Goal: Task Accomplishment & Management: Complete application form

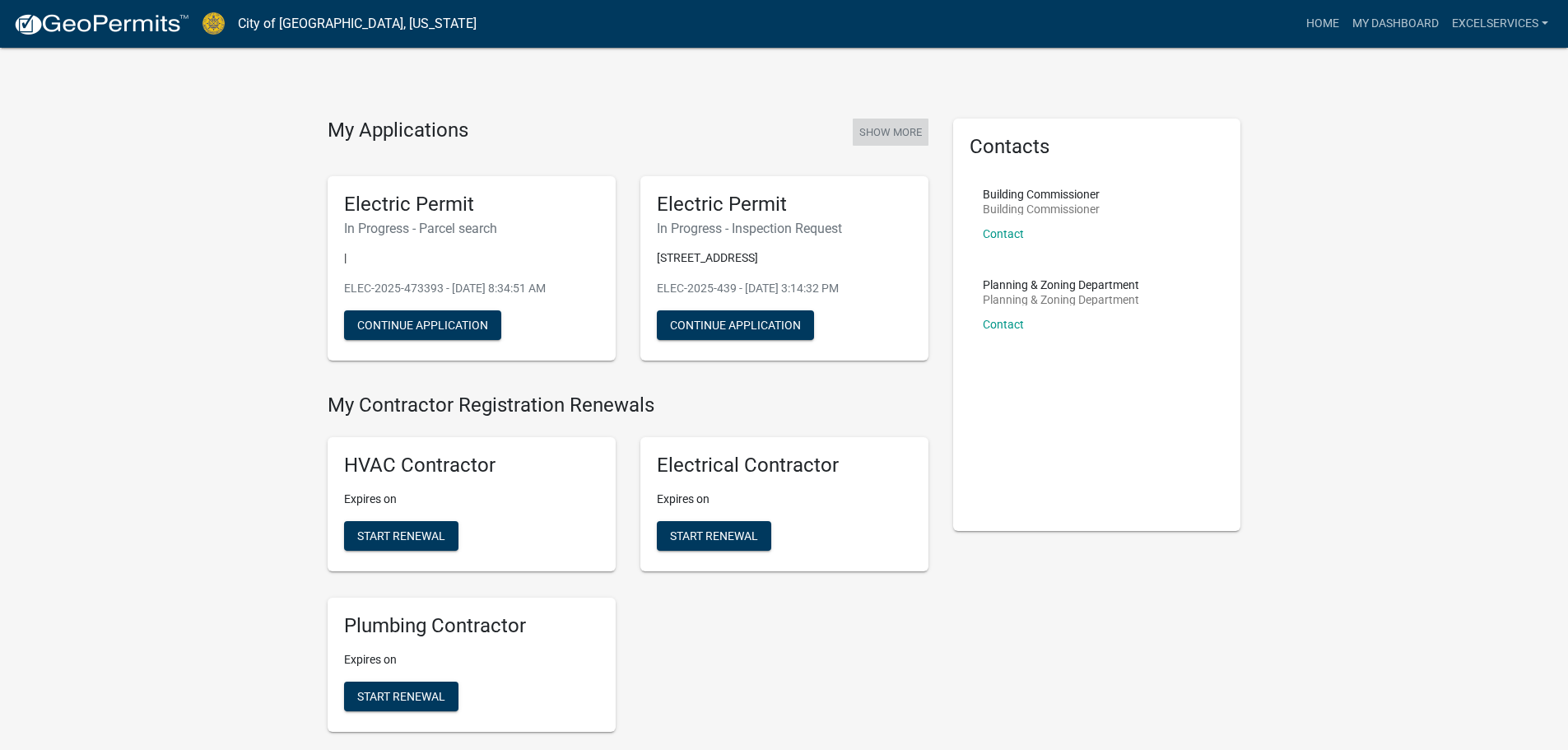
drag, startPoint x: 887, startPoint y: 126, endPoint x: 887, endPoint y: 135, distance: 9.0
click at [887, 135] on button "Show More" at bounding box center [891, 132] width 76 height 28
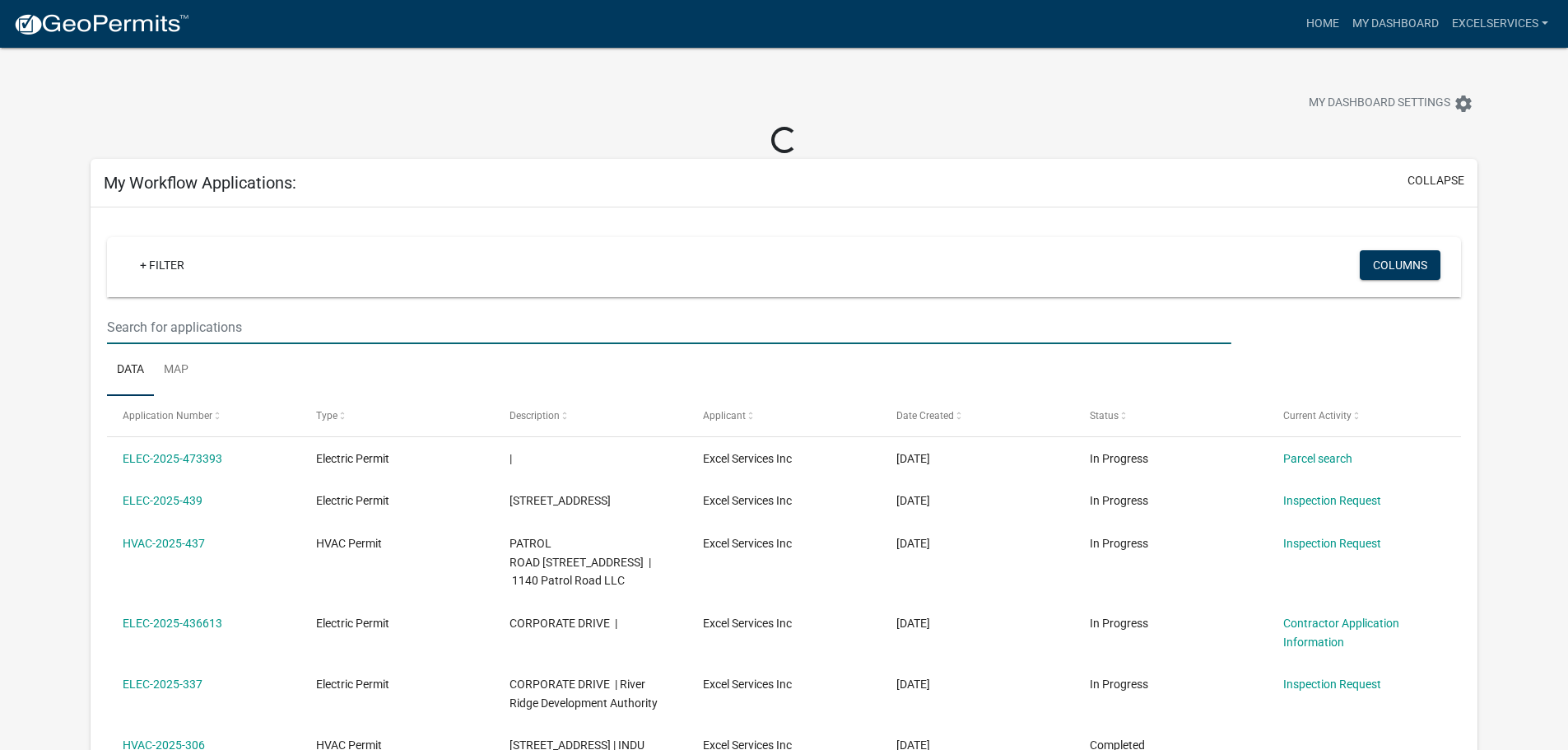
click at [181, 328] on input "text" at bounding box center [669, 327] width 1124 height 34
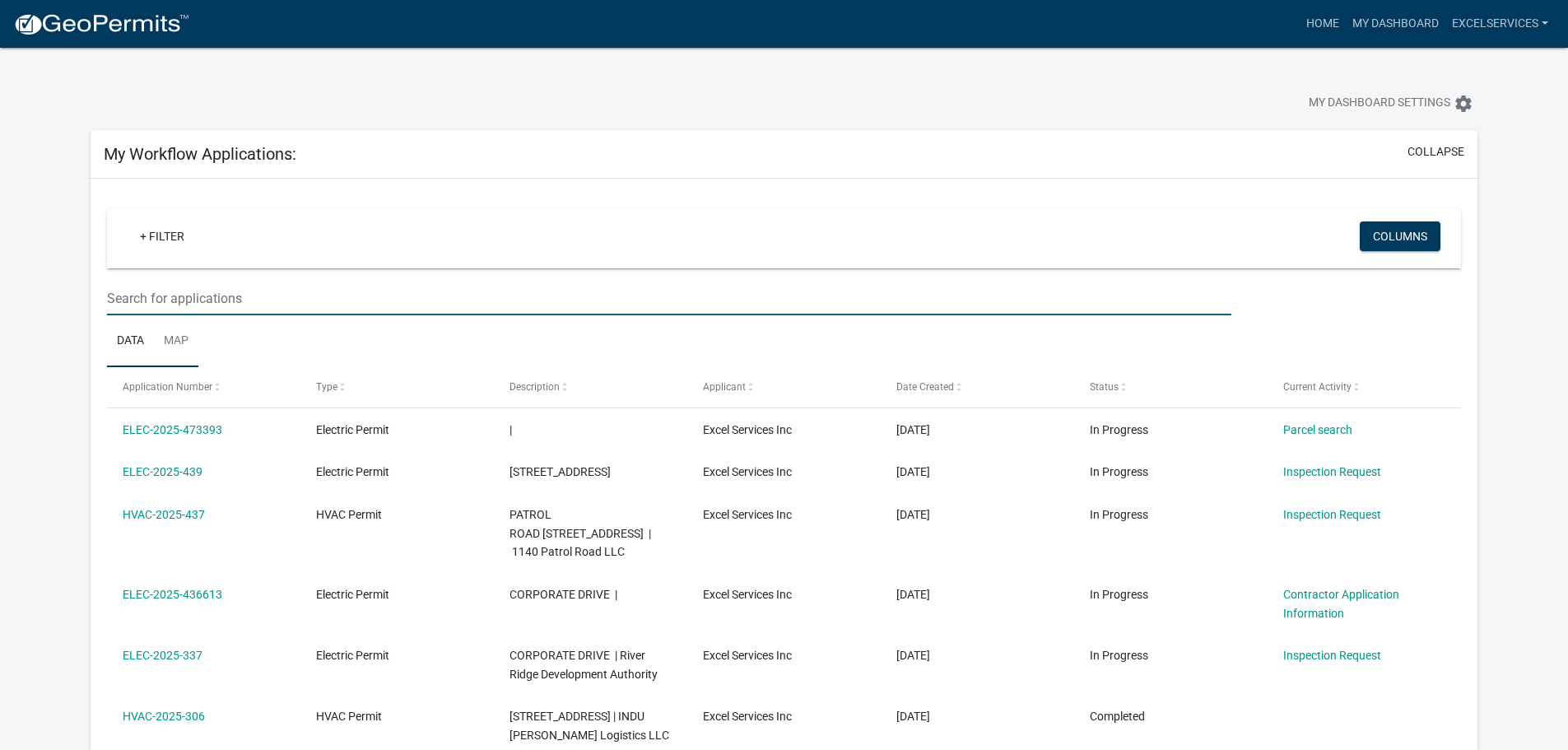
type input "ELEC-1590"
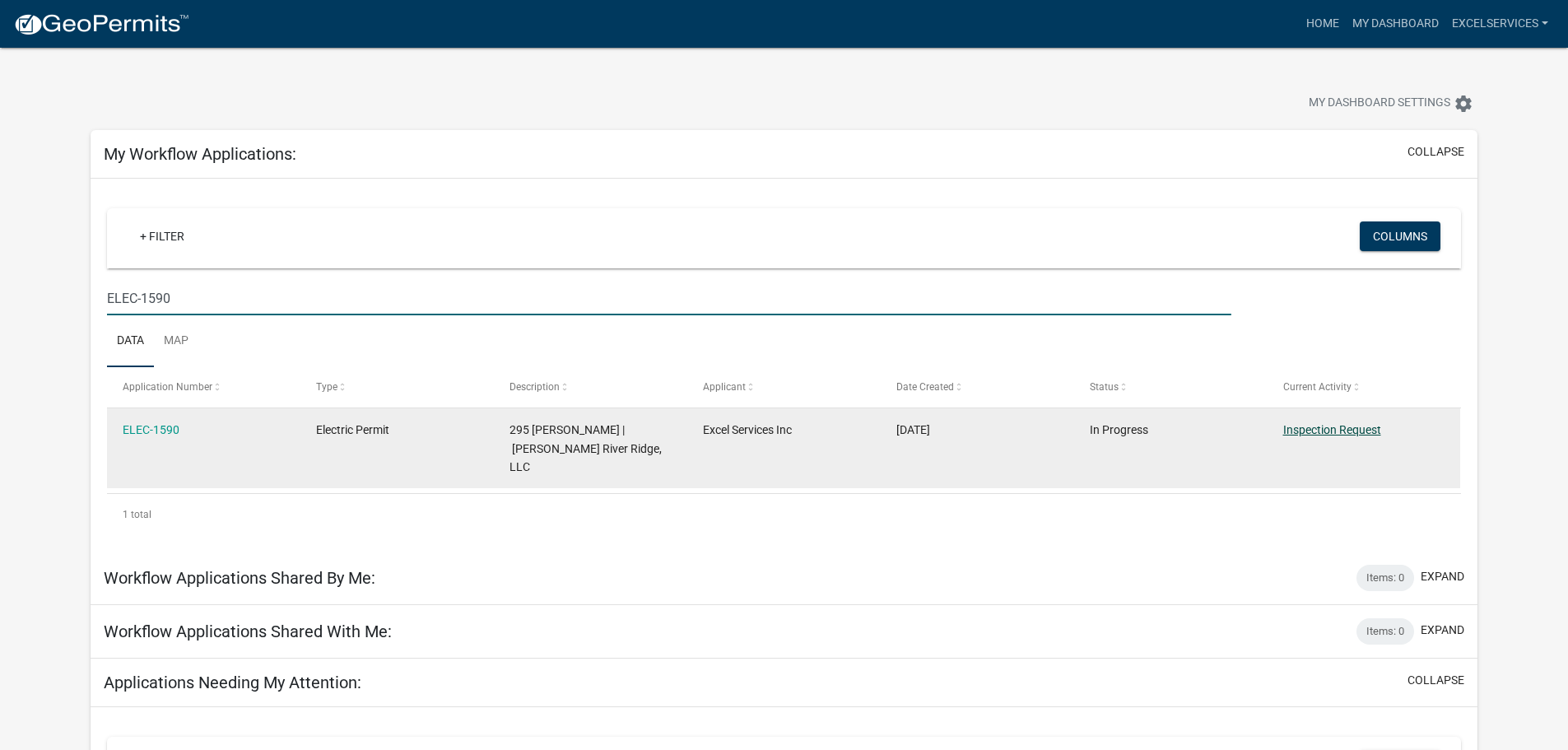
click at [1337, 432] on link "Inspection Request" at bounding box center [1332, 430] width 98 height 13
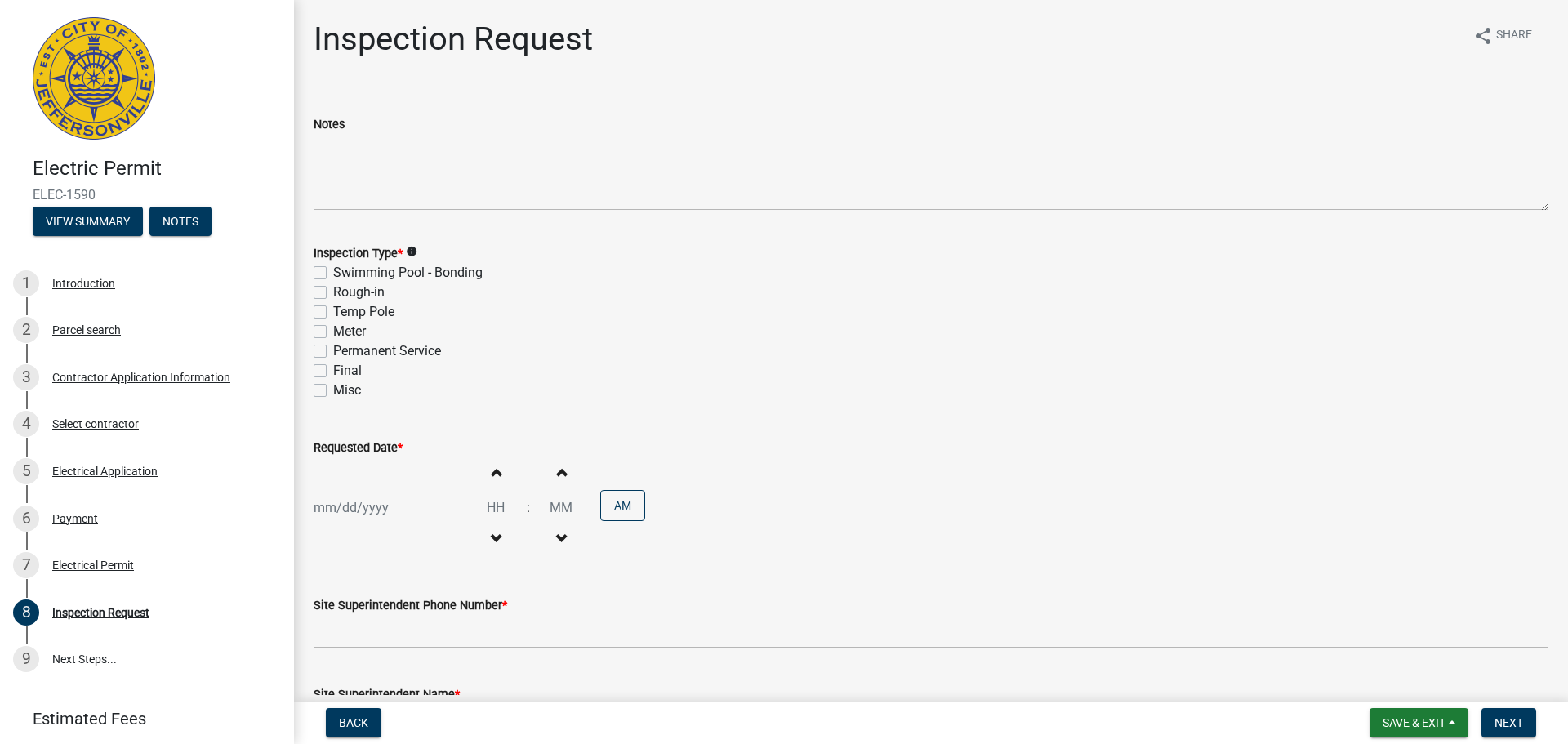
click at [333, 370] on label "Final" at bounding box center [346, 371] width 28 height 20
click at [333, 370] on input "Final" at bounding box center [338, 367] width 11 height 11
checkbox input "true"
checkbox input "false"
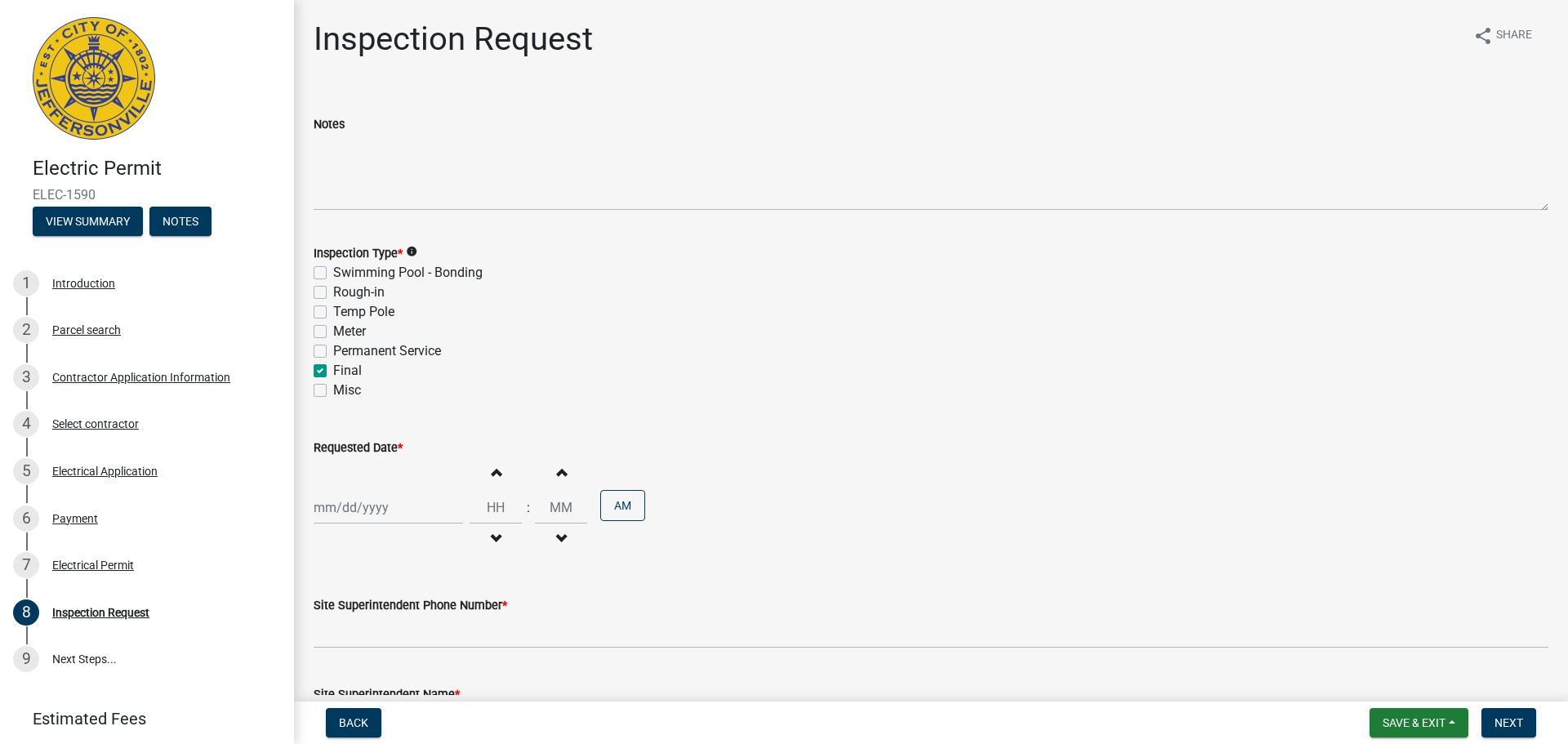
checkbox input "false"
checkbox input "true"
checkbox input "false"
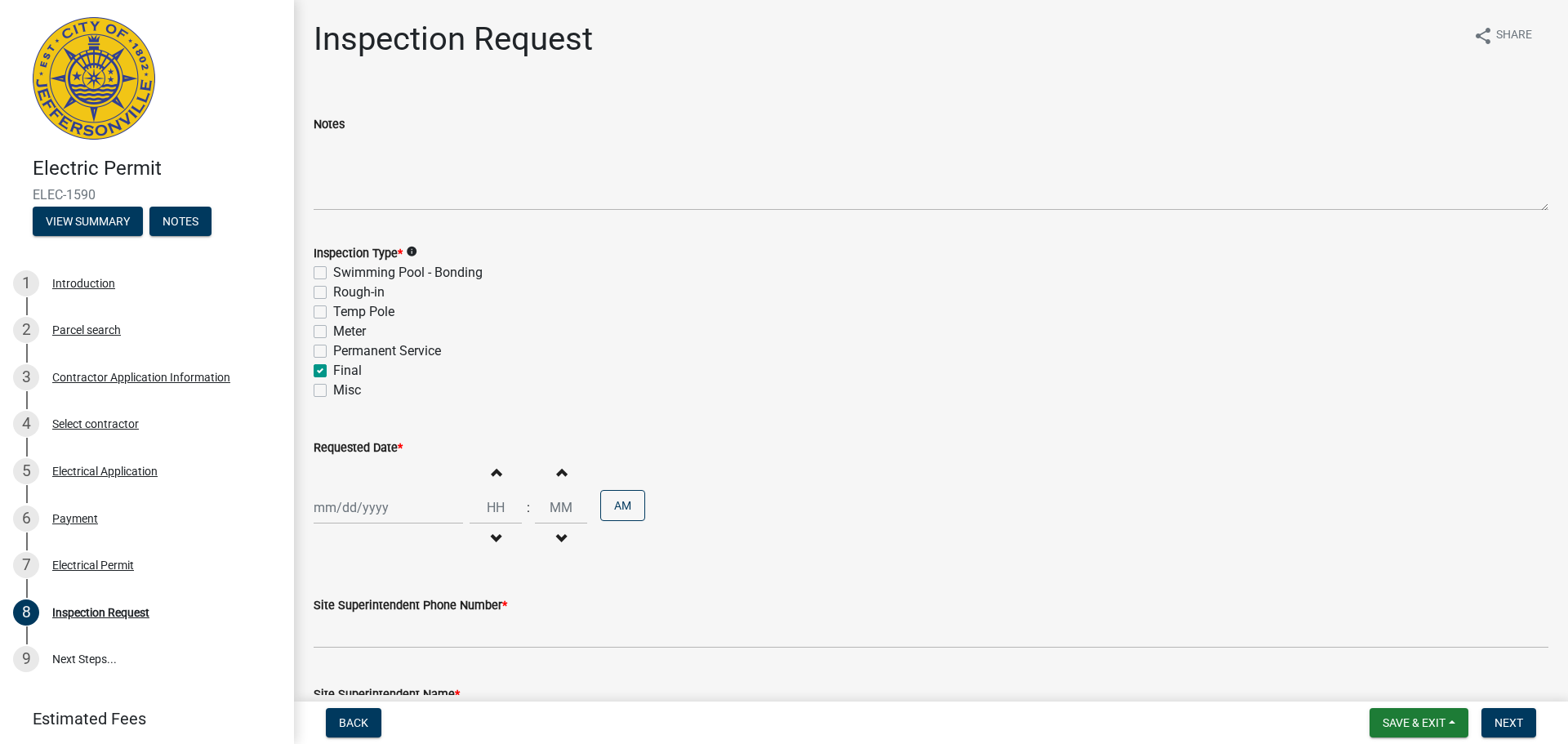
select select "9"
select select "2025"
click at [351, 509] on div "[PERSON_NAME] Feb Mar Apr [PERSON_NAME][DATE] Oct Nov [DATE] 1526 1527 1528 152…" at bounding box center [388, 508] width 149 height 34
click at [387, 366] on div "10" at bounding box center [382, 368] width 26 height 26
type input "[DATE]"
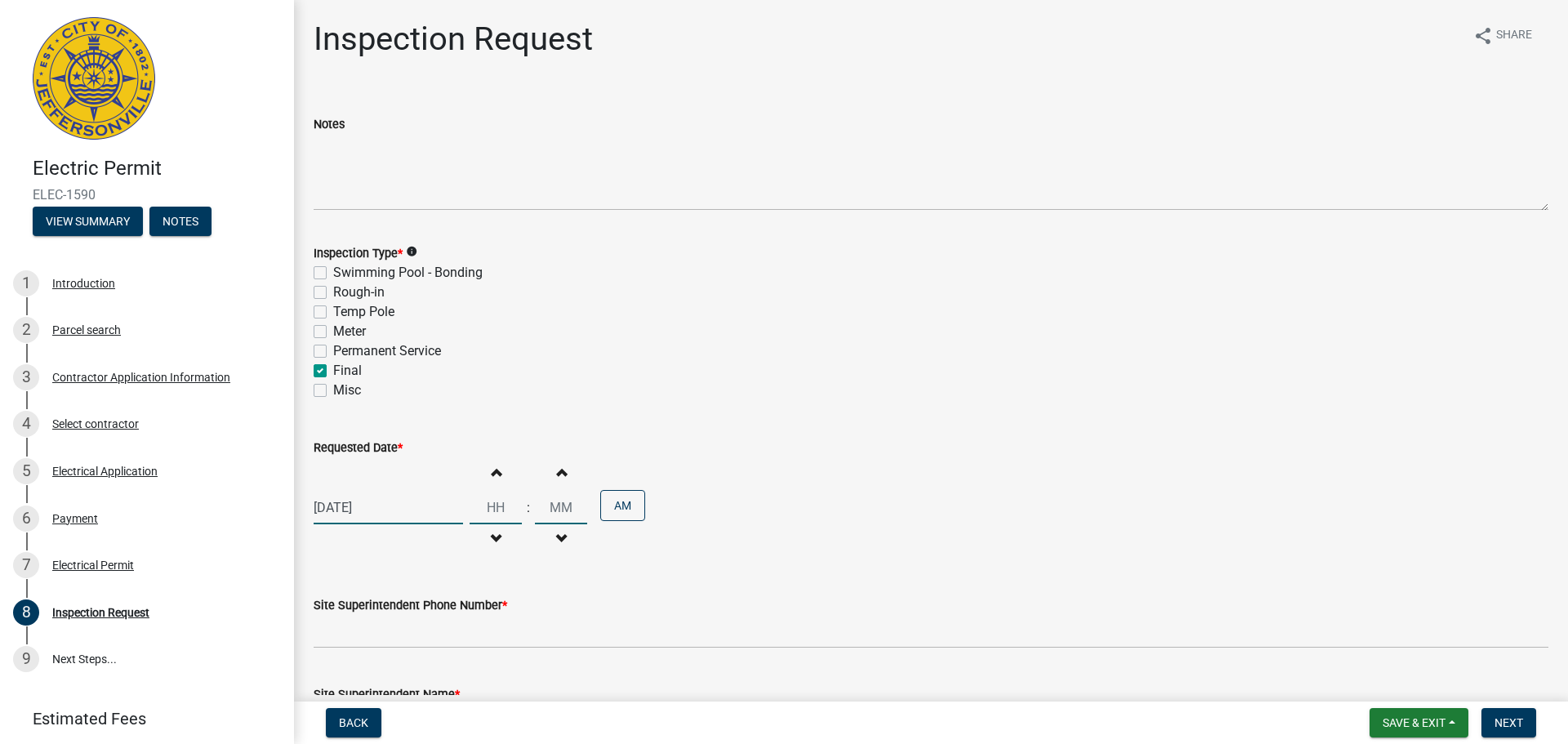
click at [490, 508] on input "Hours" at bounding box center [494, 508] width 52 height 34
type input "09"
type input "00"
click at [557, 512] on input "00" at bounding box center [560, 508] width 52 height 34
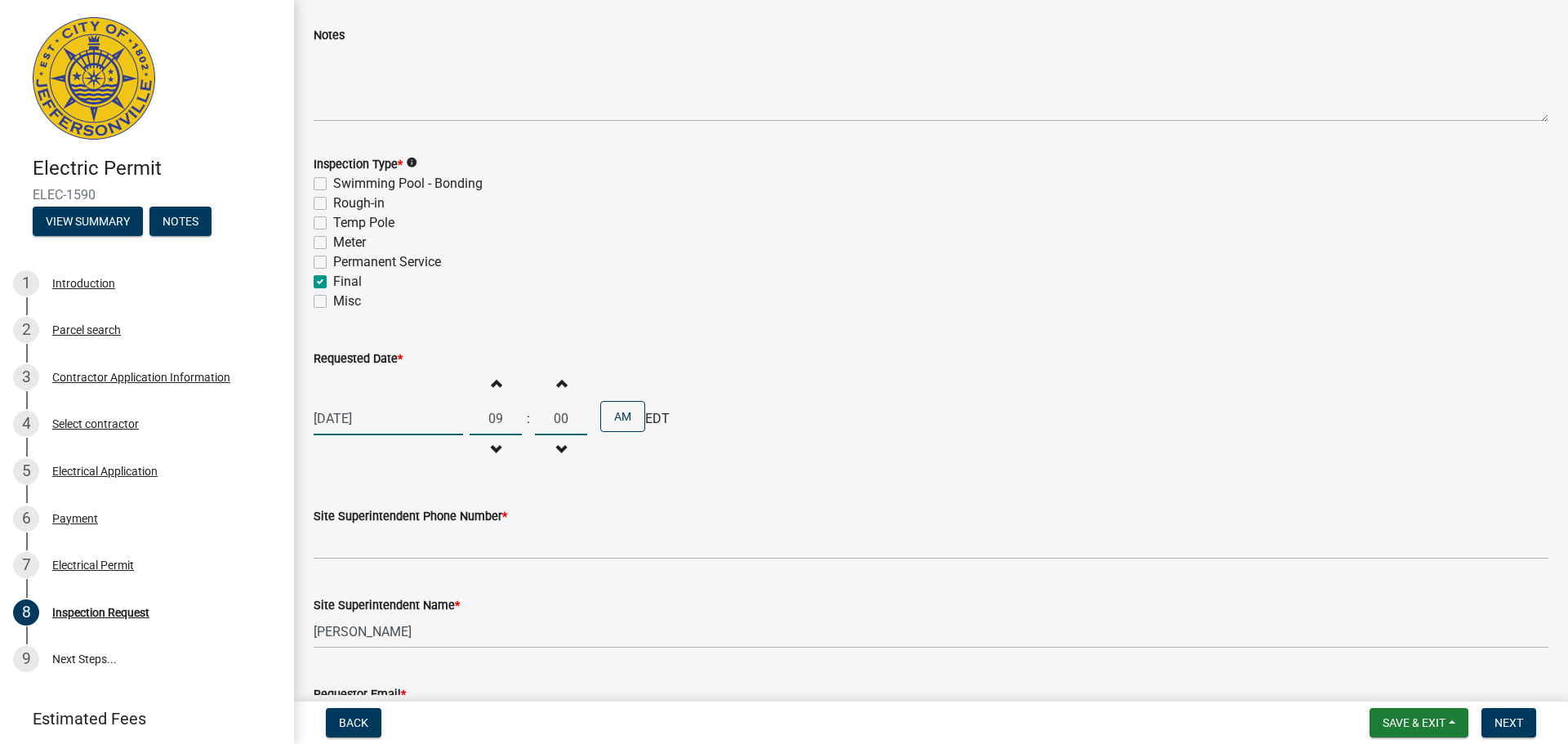
scroll to position [208, 0]
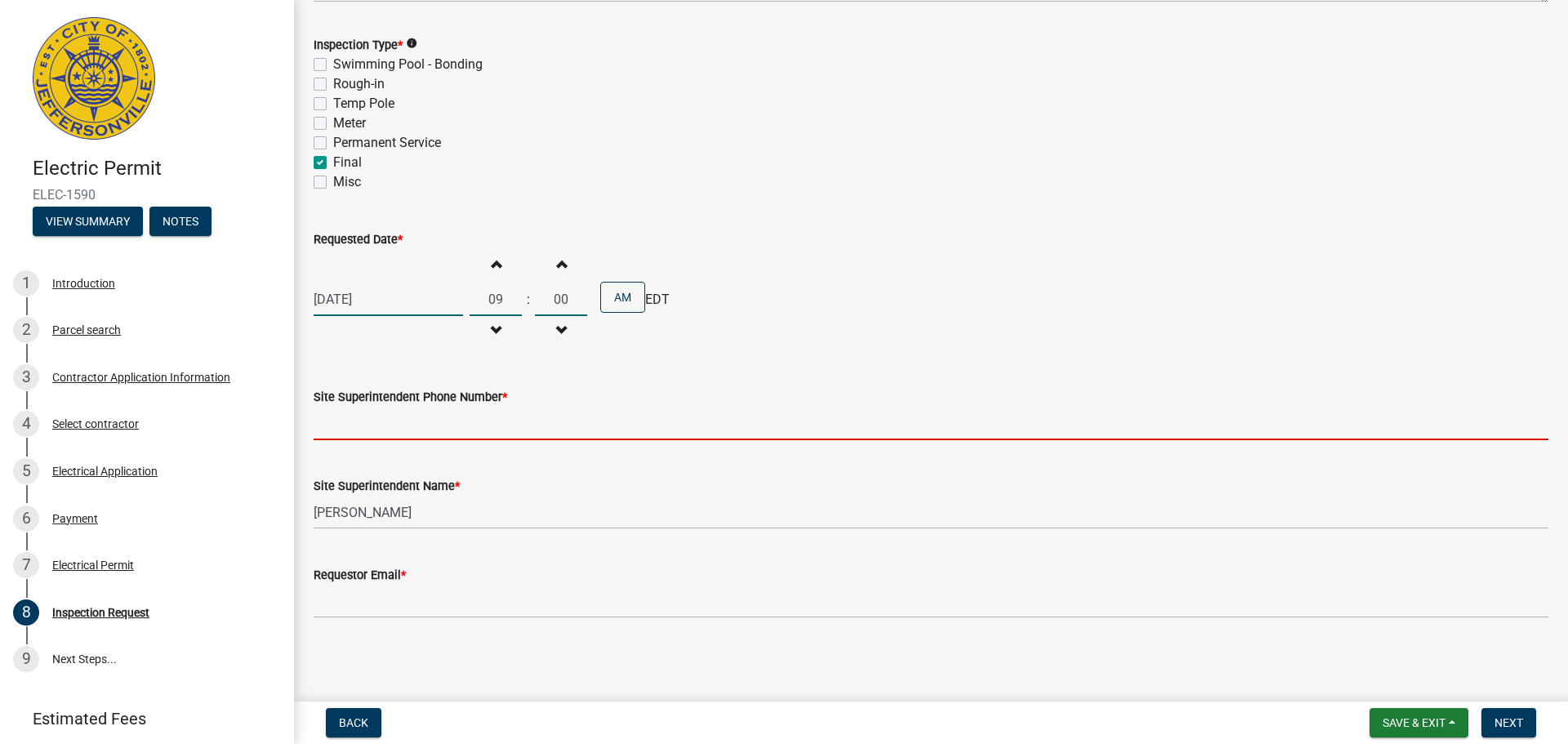
click at [349, 427] on input "Site Superintendent Phone Number *" at bounding box center [931, 423] width 1234 height 34
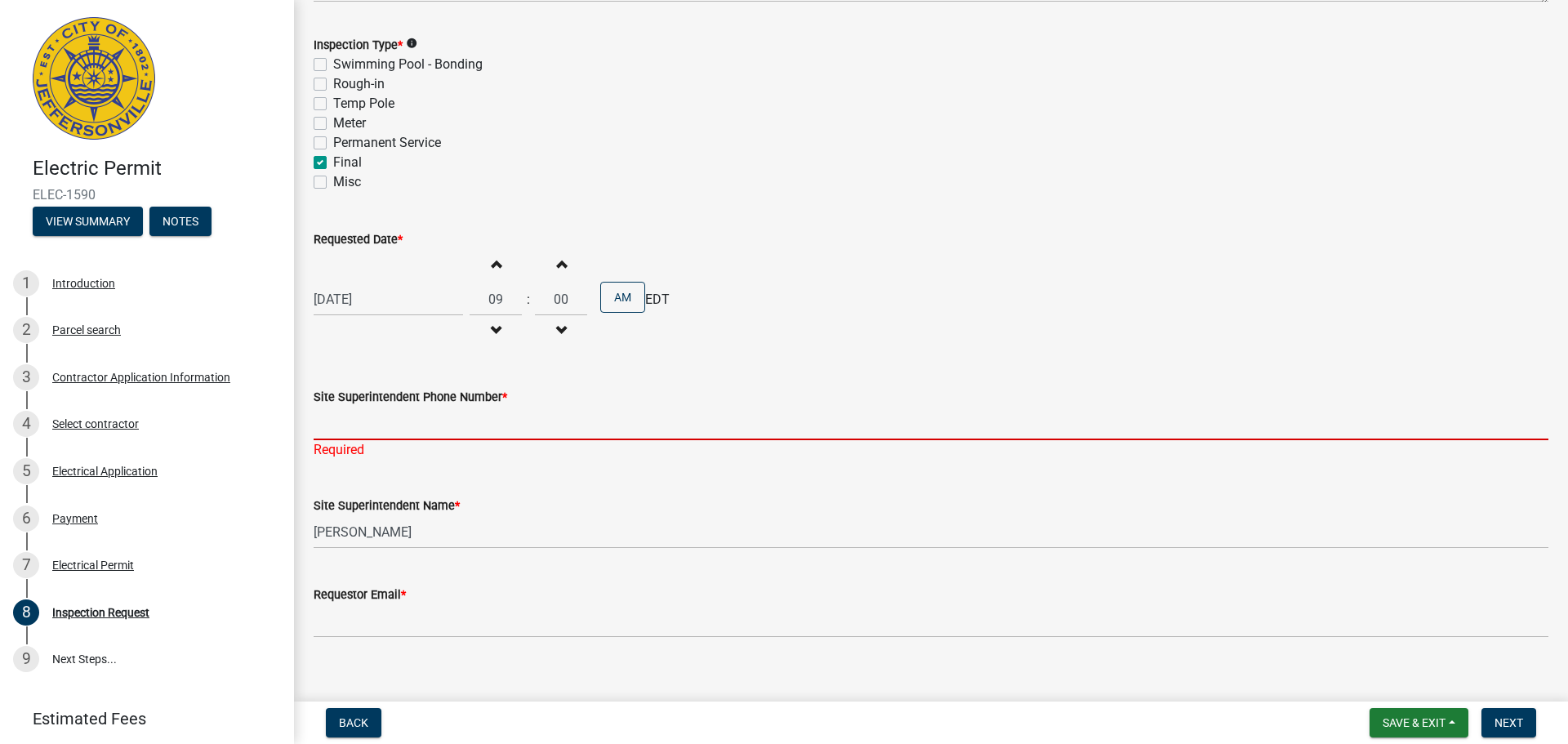
click at [340, 427] on input "Site Superintendent Phone Number *" at bounding box center [931, 423] width 1234 height 34
click at [345, 421] on input "Site Superintendent Phone Number *" at bounding box center [931, 423] width 1234 height 34
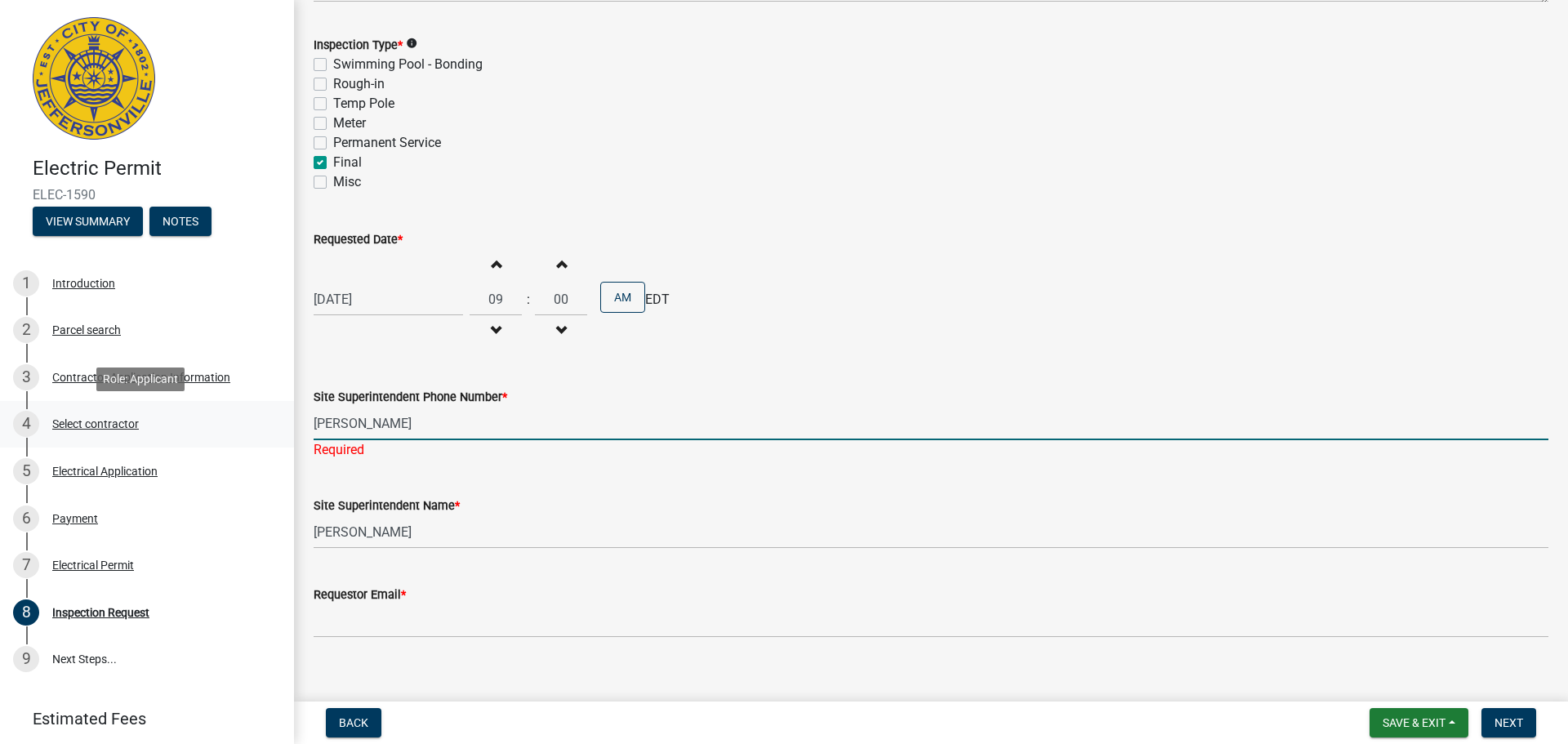
drag, startPoint x: 406, startPoint y: 426, endPoint x: 185, endPoint y: 435, distance: 221.2
click at [185, 435] on div "Electric Permit ELEC-1590 View Summary Notes 1 Introduction 2 Parcel search 3 C…" at bounding box center [784, 372] width 1568 height 744
type input "[PERSON_NAME]"
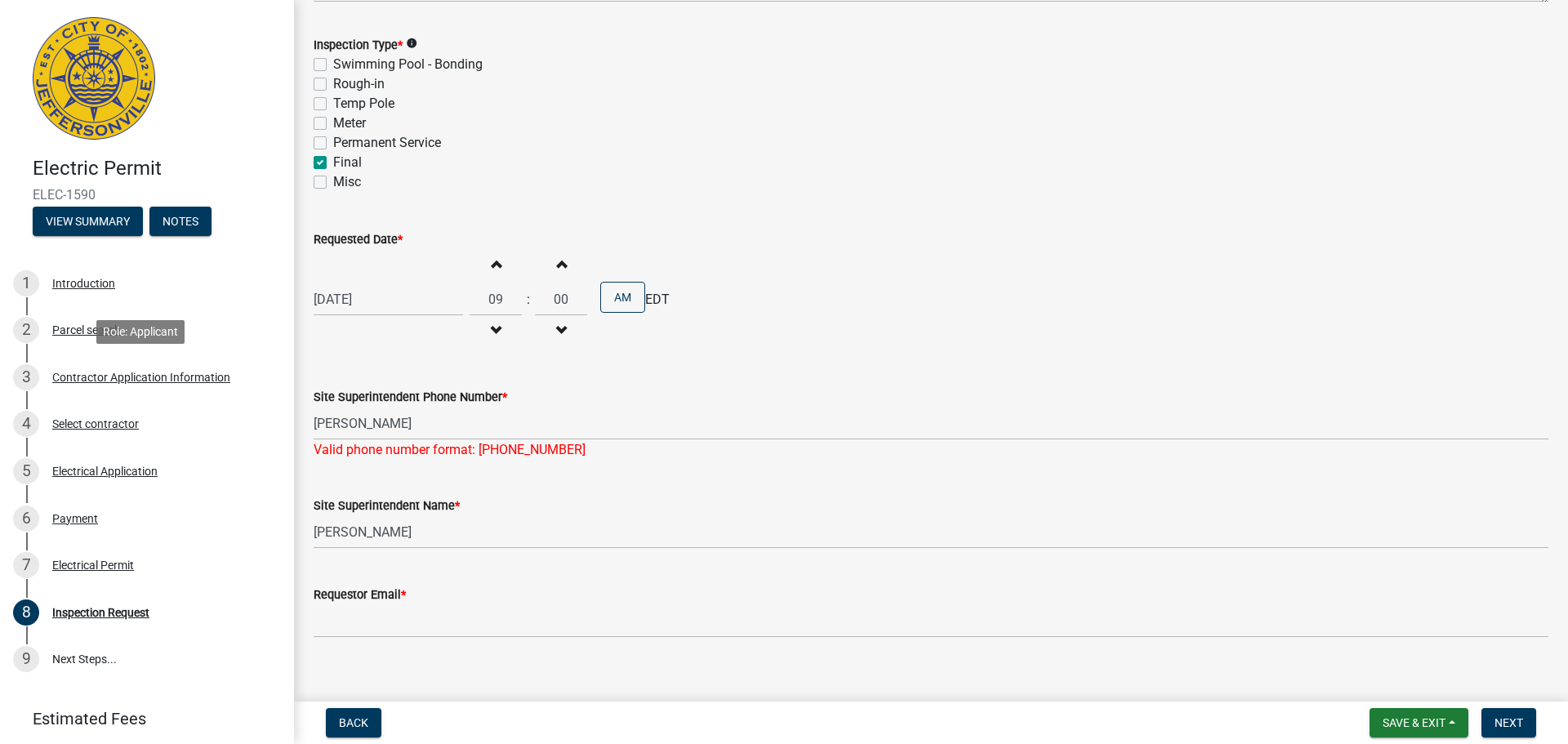
drag, startPoint x: 115, startPoint y: 373, endPoint x: 396, endPoint y: 460, distance: 294.2
drag, startPoint x: 396, startPoint y: 460, endPoint x: 369, endPoint y: 460, distance: 27.0
click at [366, 463] on wm-data-entity-input "Site Superintendent Phone Number * [PERSON_NAME] Valid phone number format: [PH…" at bounding box center [931, 418] width 1234 height 108
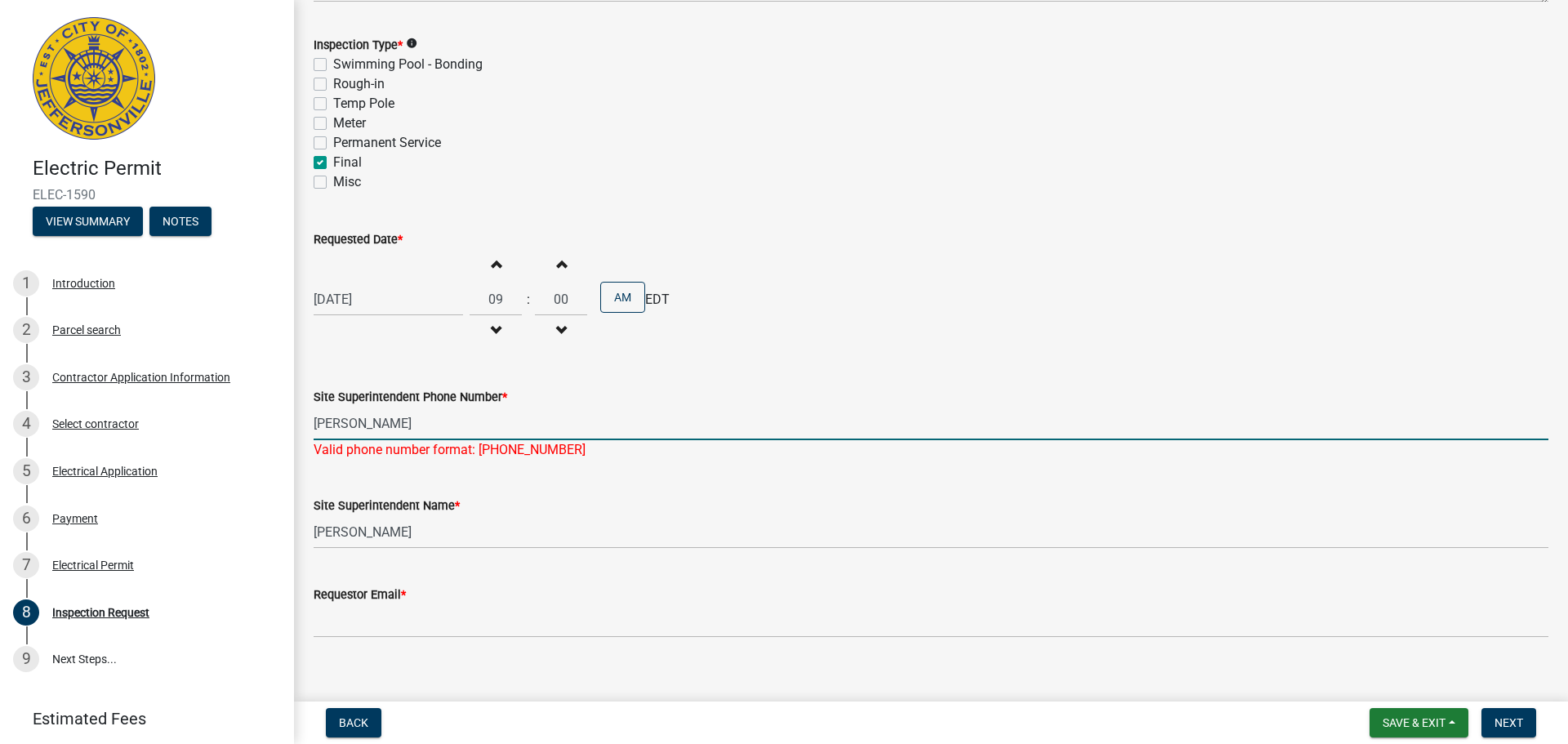
drag, startPoint x: 422, startPoint y: 416, endPoint x: 307, endPoint y: 425, distance: 115.4
click at [305, 426] on div "Site Superintendent Phone Number * [PERSON_NAME] Valid phone number format: [PH…" at bounding box center [930, 412] width 1259 height 96
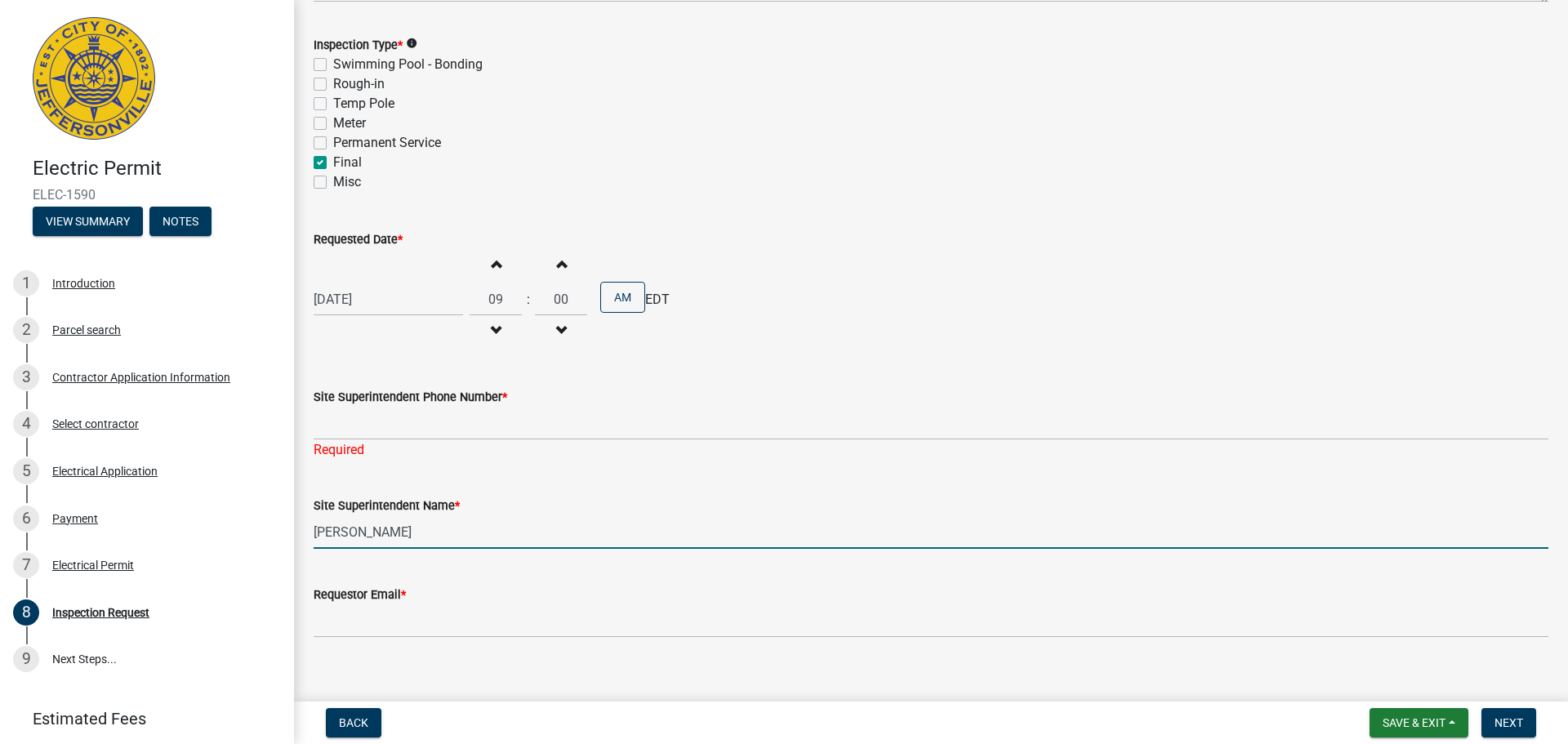
drag, startPoint x: 413, startPoint y: 528, endPoint x: 293, endPoint y: 537, distance: 120.3
click at [293, 537] on div "Electric Permit ELEC-1590 View Summary Notes 1 Introduction 2 Parcel search 3 C…" at bounding box center [784, 372] width 1568 height 744
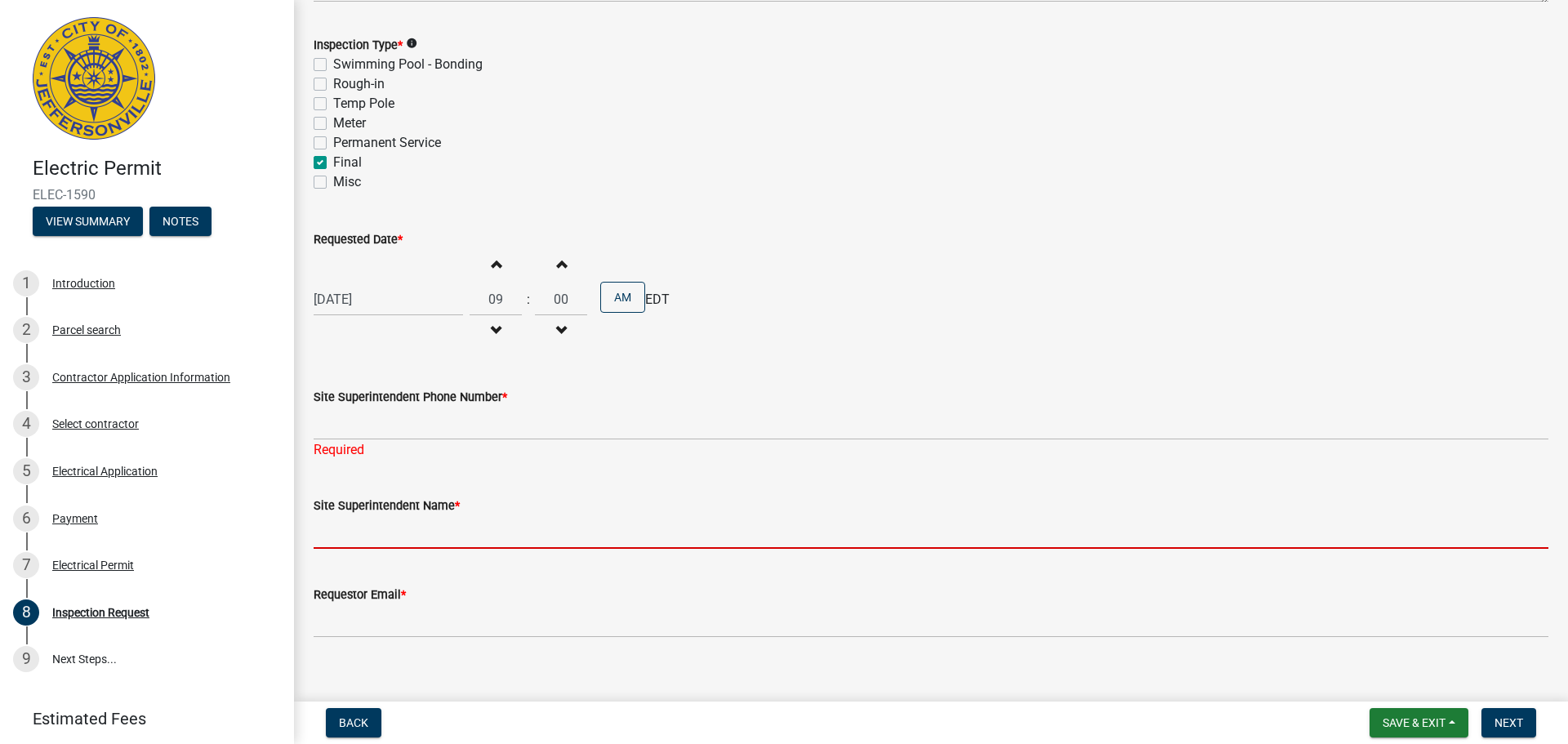
paste input "[PERSON_NAME]"
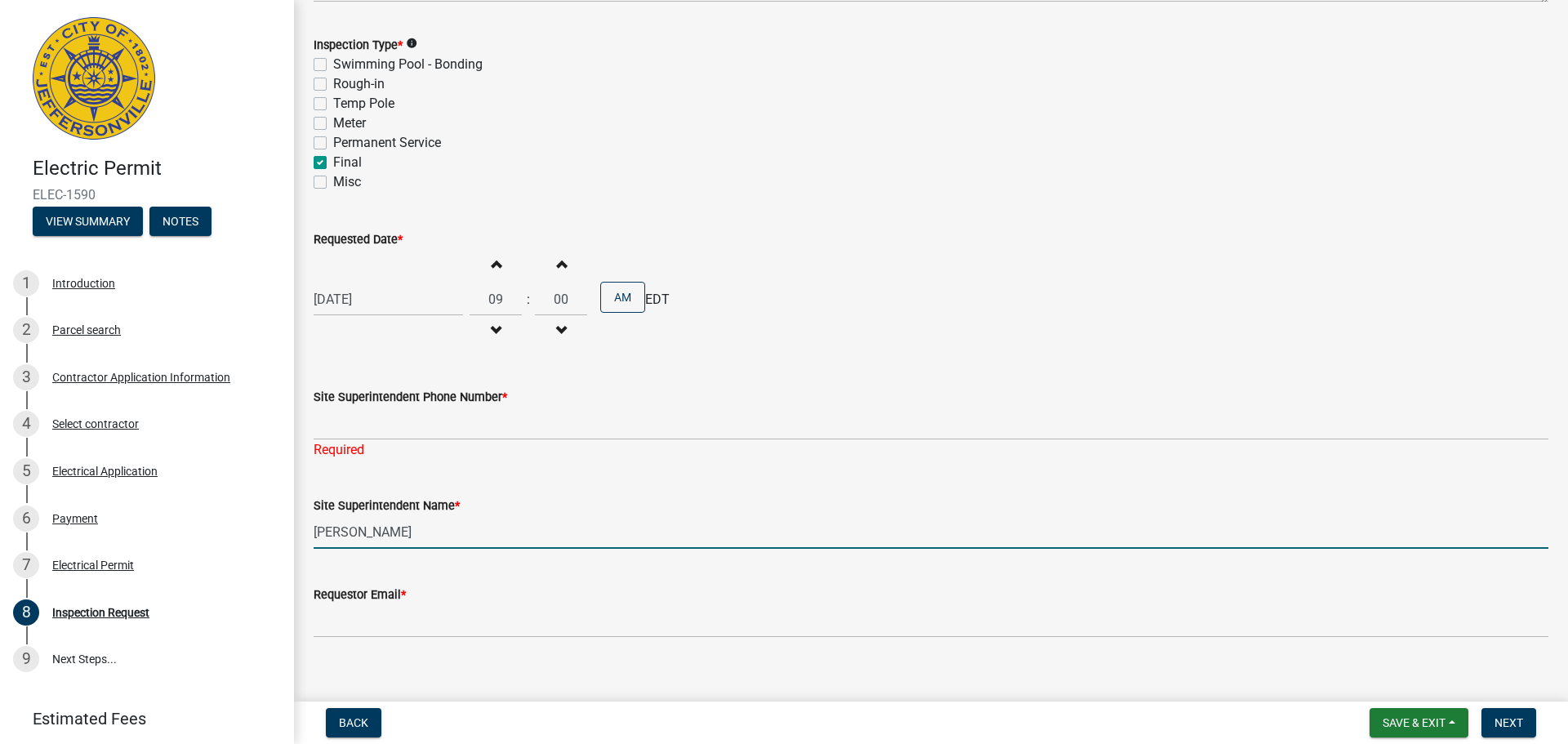
type input "[PERSON_NAME]"
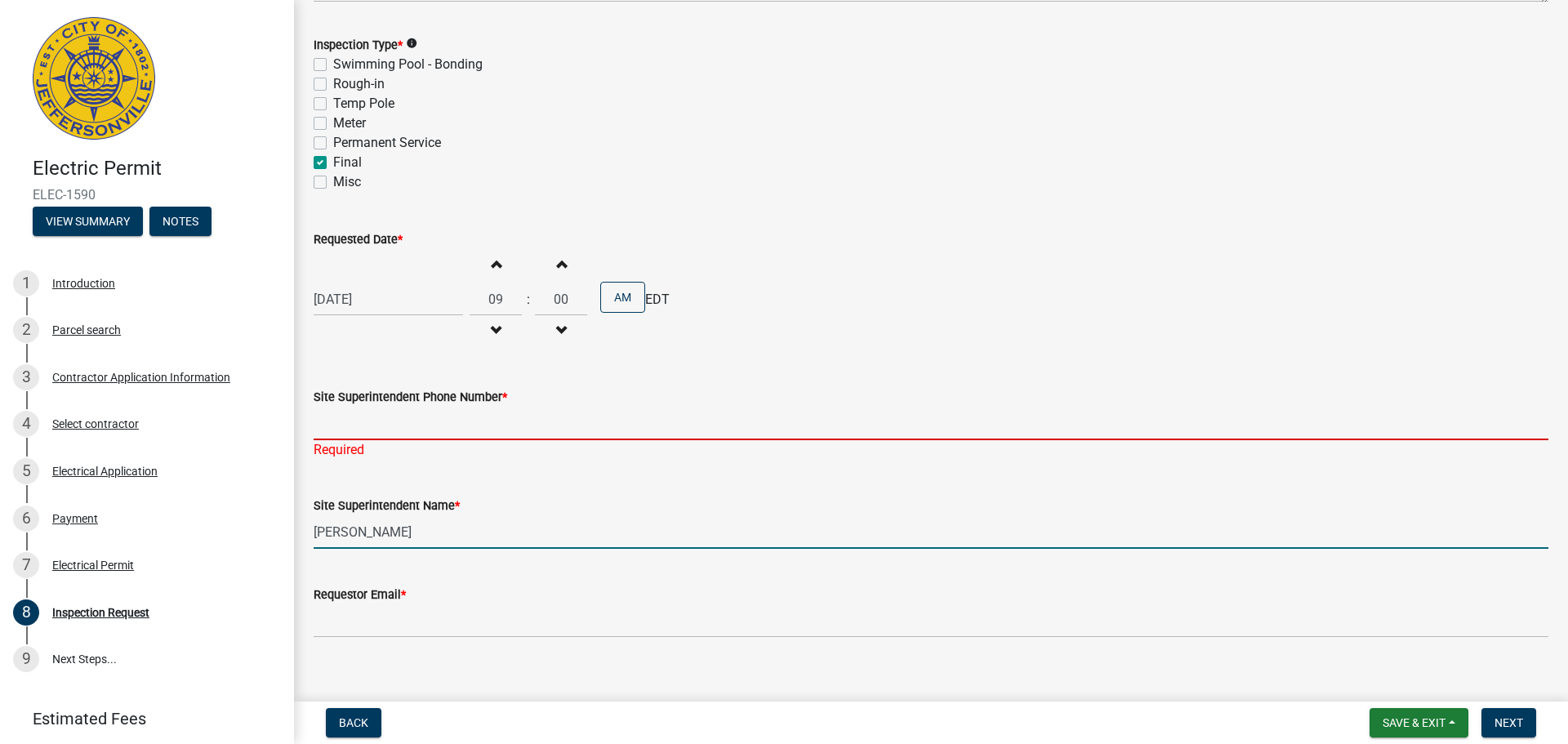
click at [326, 427] on input "Site Superintendent Phone Number *" at bounding box center [931, 423] width 1234 height 34
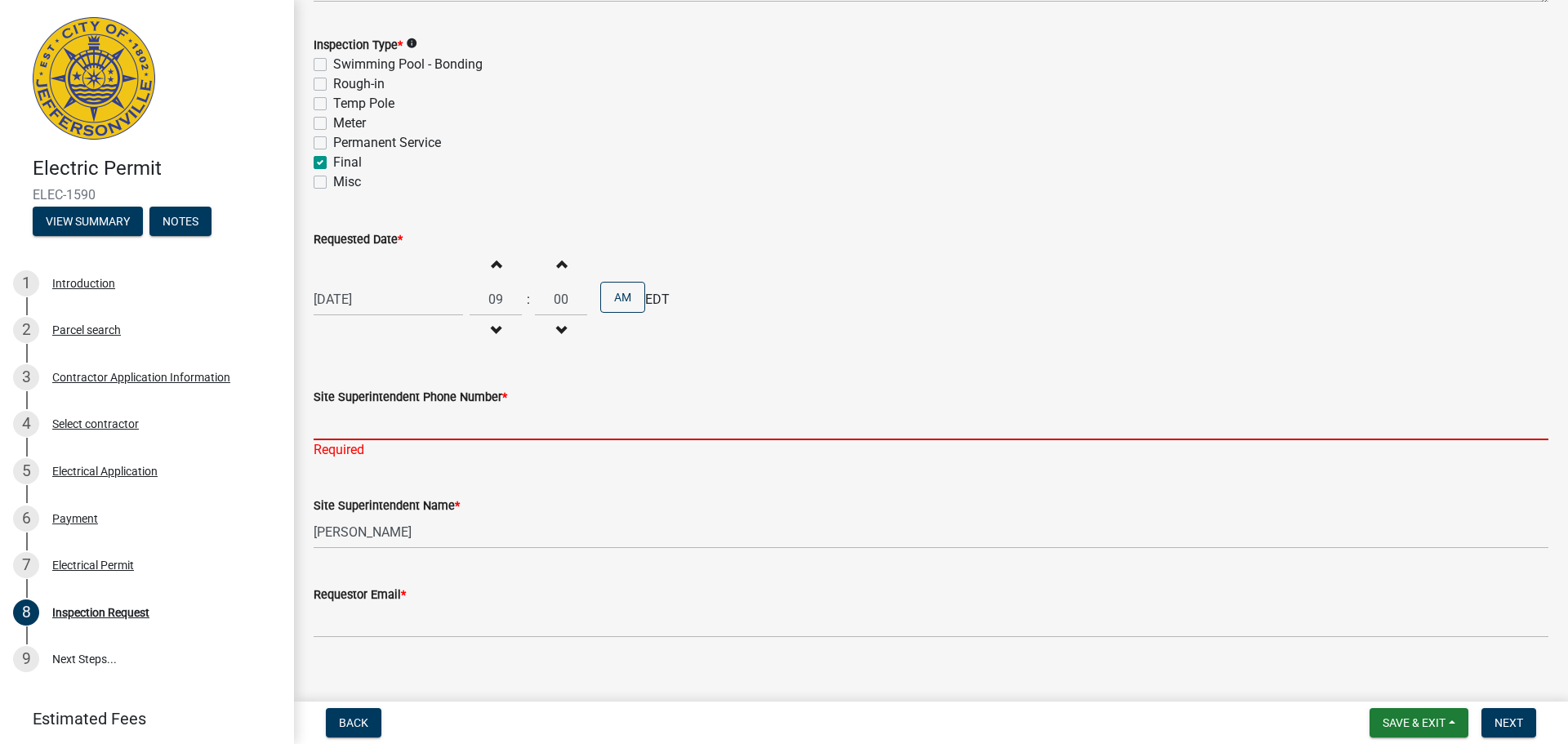
type input "2"
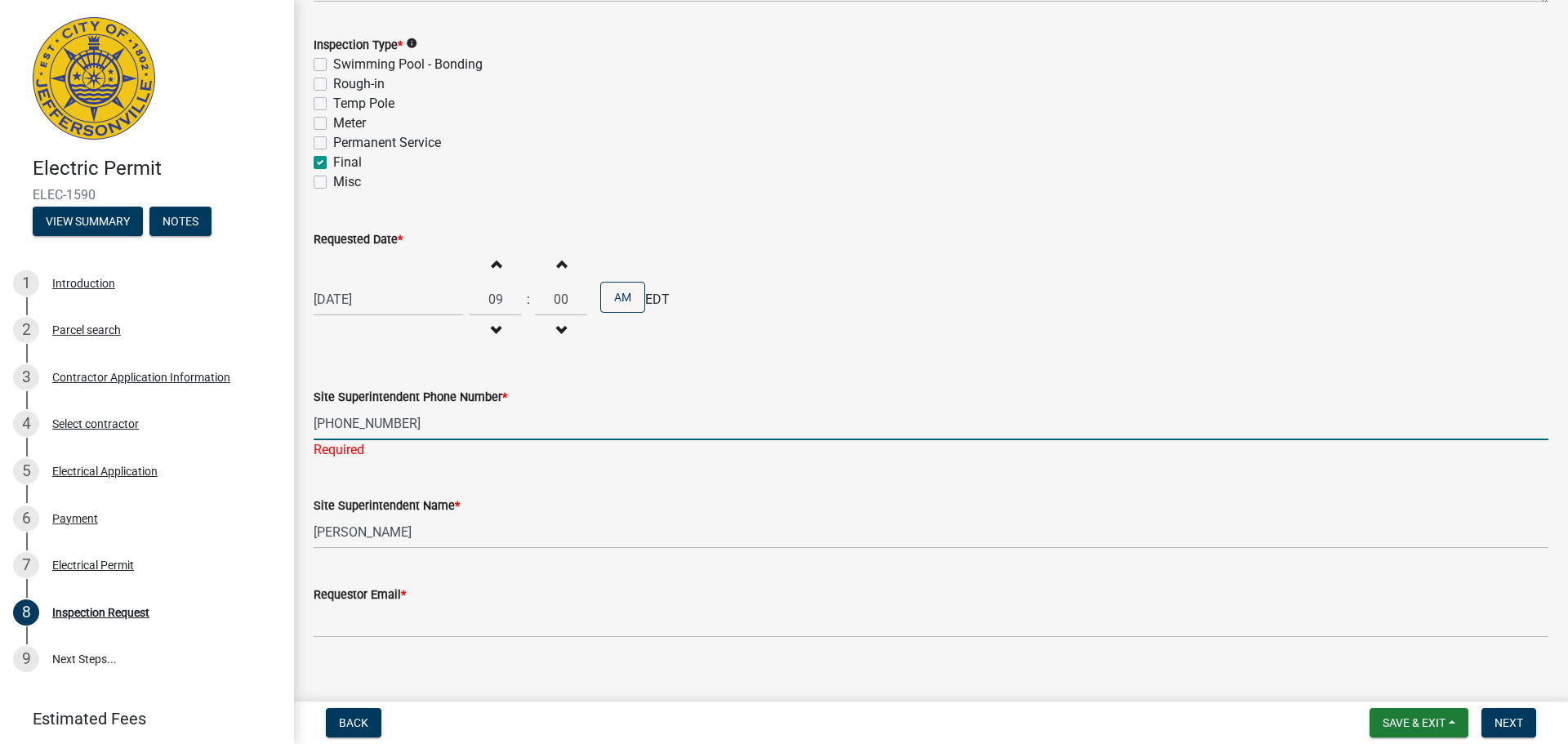
type input "[PHONE_NUMBER]"
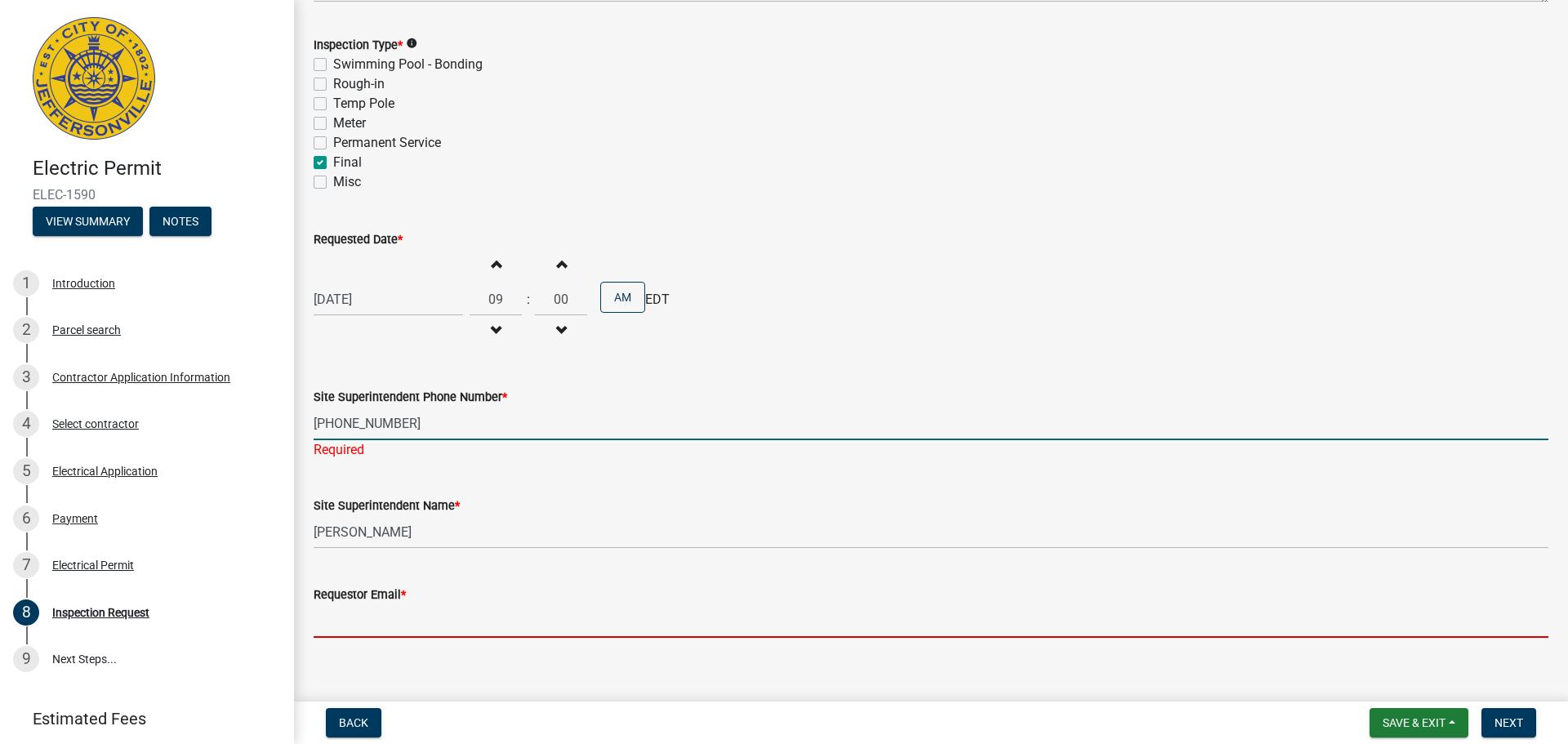
click at [389, 629] on wm-data-entity-input "Requestor Email *" at bounding box center [931, 607] width 1234 height 89
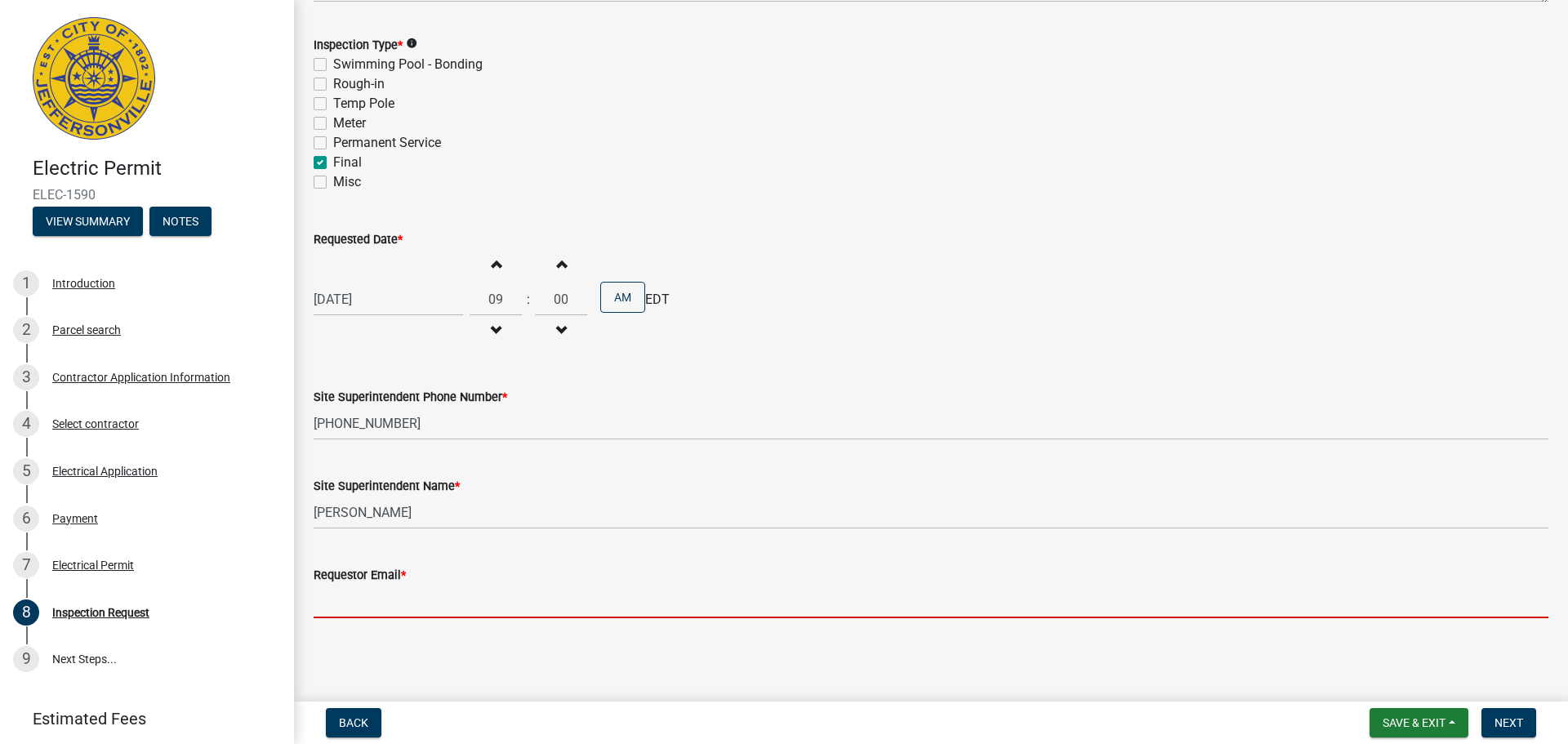
type input "[EMAIL_ADDRESS][DOMAIN_NAME]"
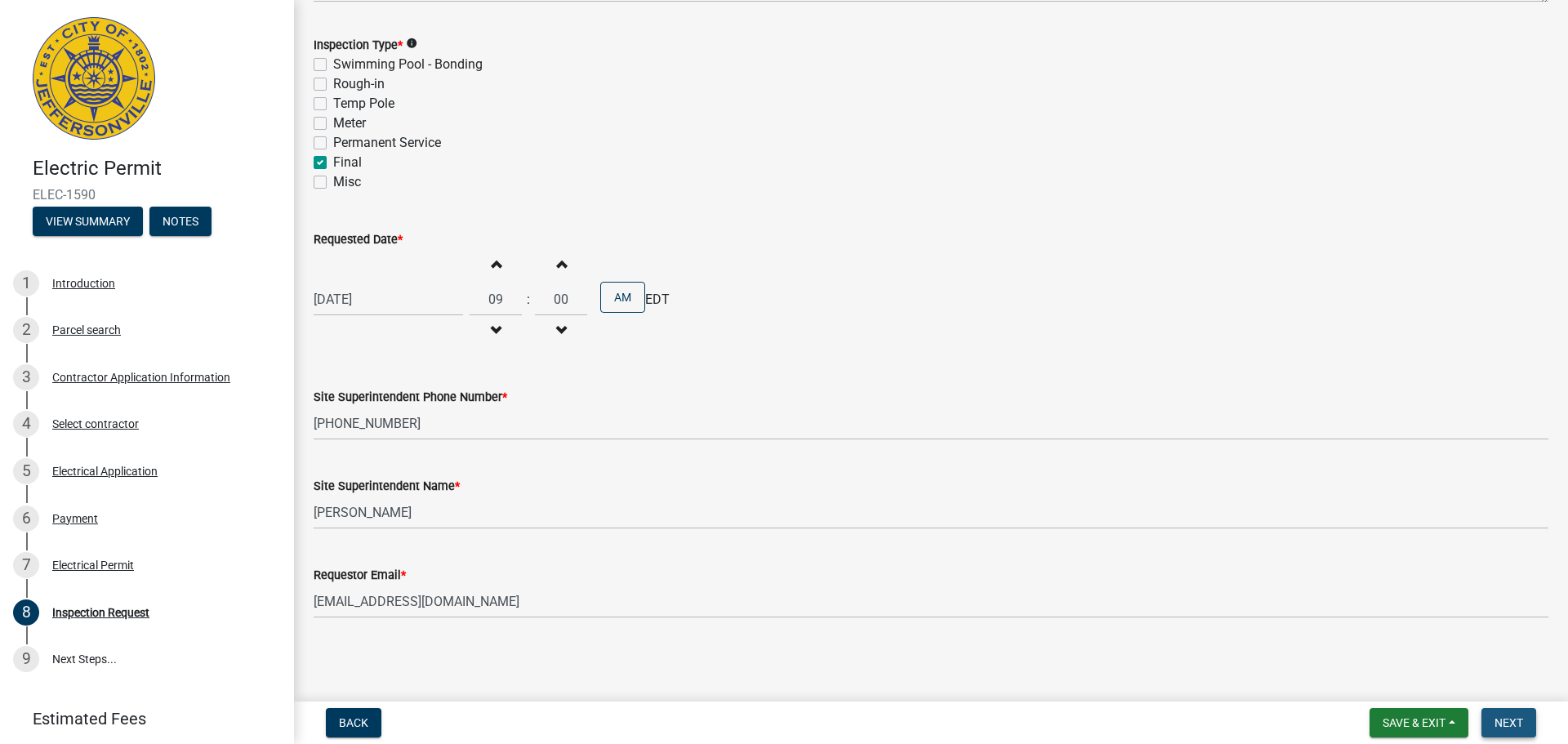
click at [1500, 727] on span "Next" at bounding box center [1508, 723] width 28 height 13
